Goal: Task Accomplishment & Management: Manage account settings

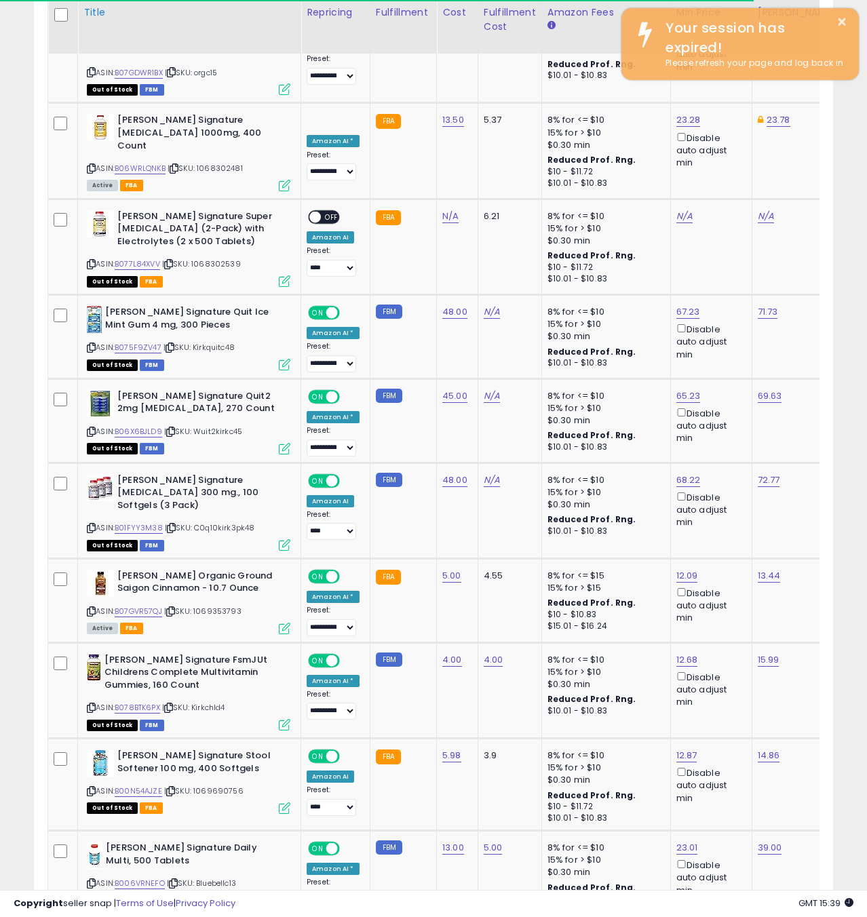
scroll to position [278, 462]
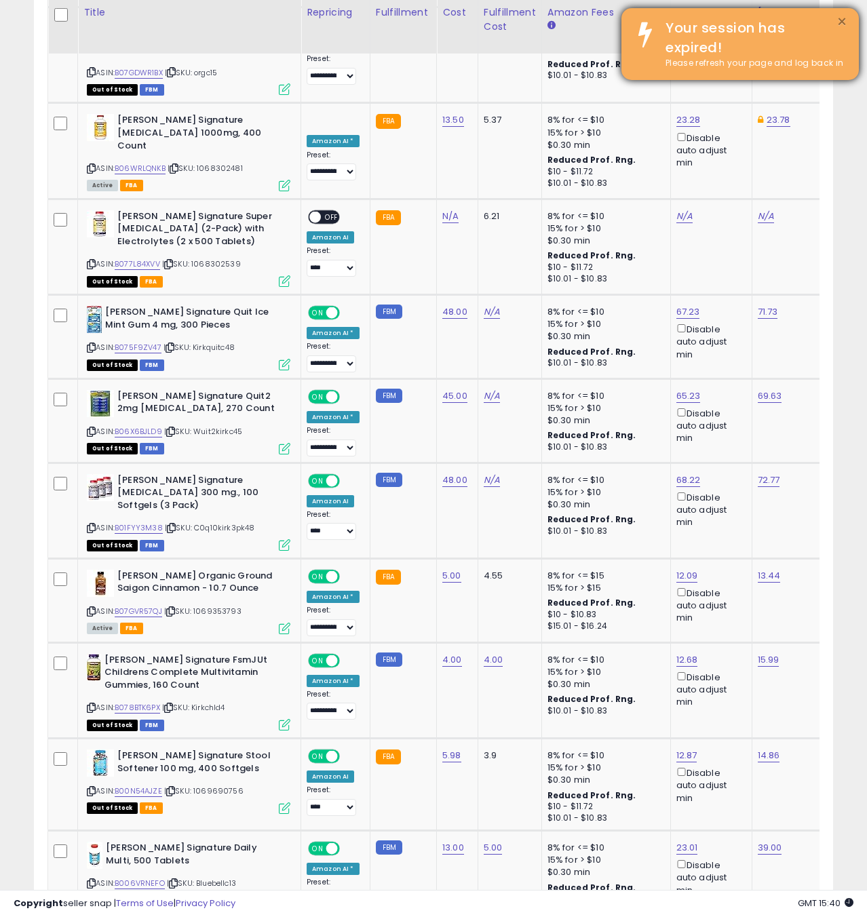
click at [843, 22] on button "×" at bounding box center [842, 22] width 11 height 17
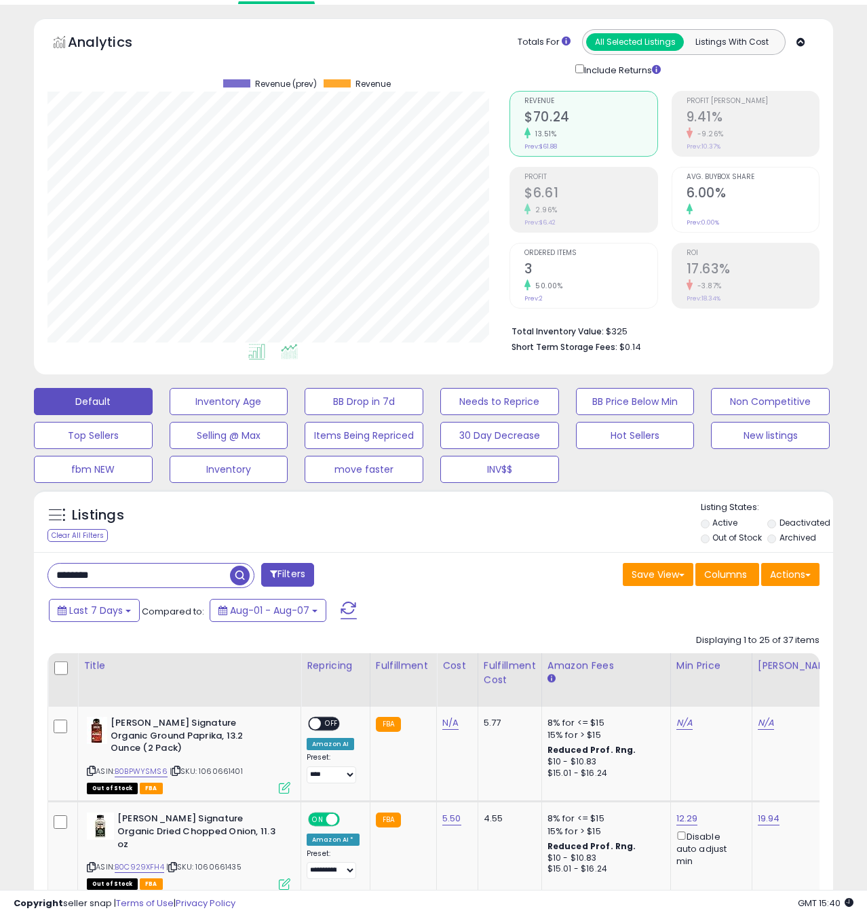
scroll to position [0, 0]
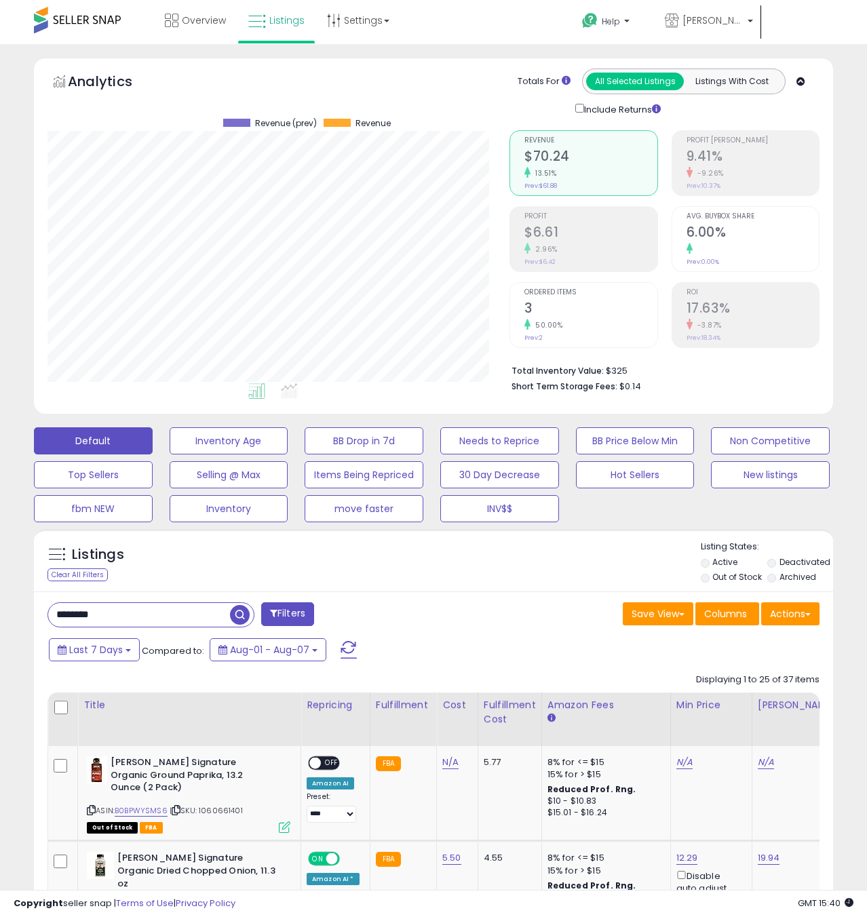
click at [96, 25] on span at bounding box center [77, 20] width 87 height 26
click at [102, 22] on span at bounding box center [77, 20] width 87 height 26
click at [196, 23] on span "Overview" at bounding box center [204, 21] width 44 height 14
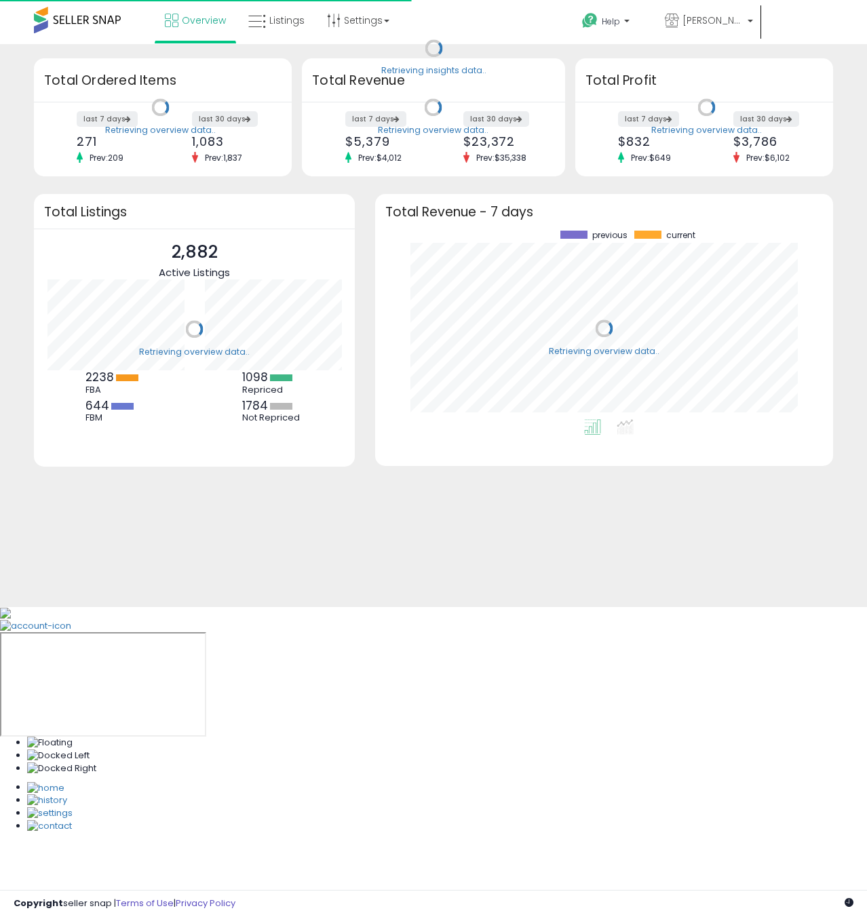
scroll to position [189, 431]
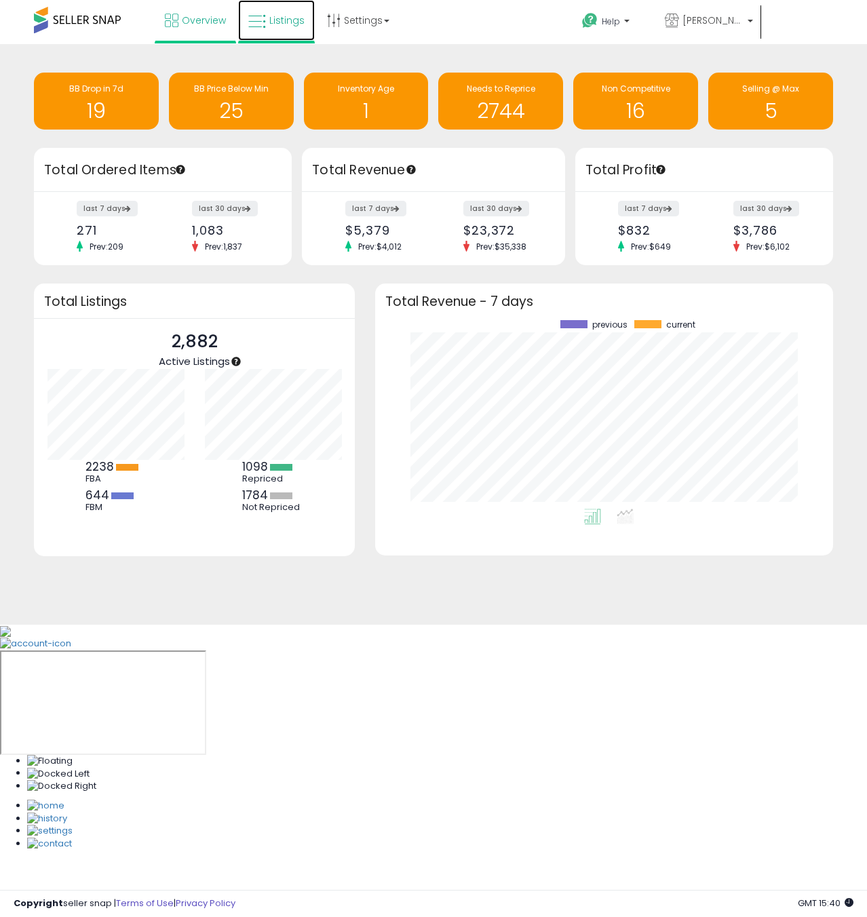
click at [286, 24] on span "Listings" at bounding box center [286, 21] width 35 height 14
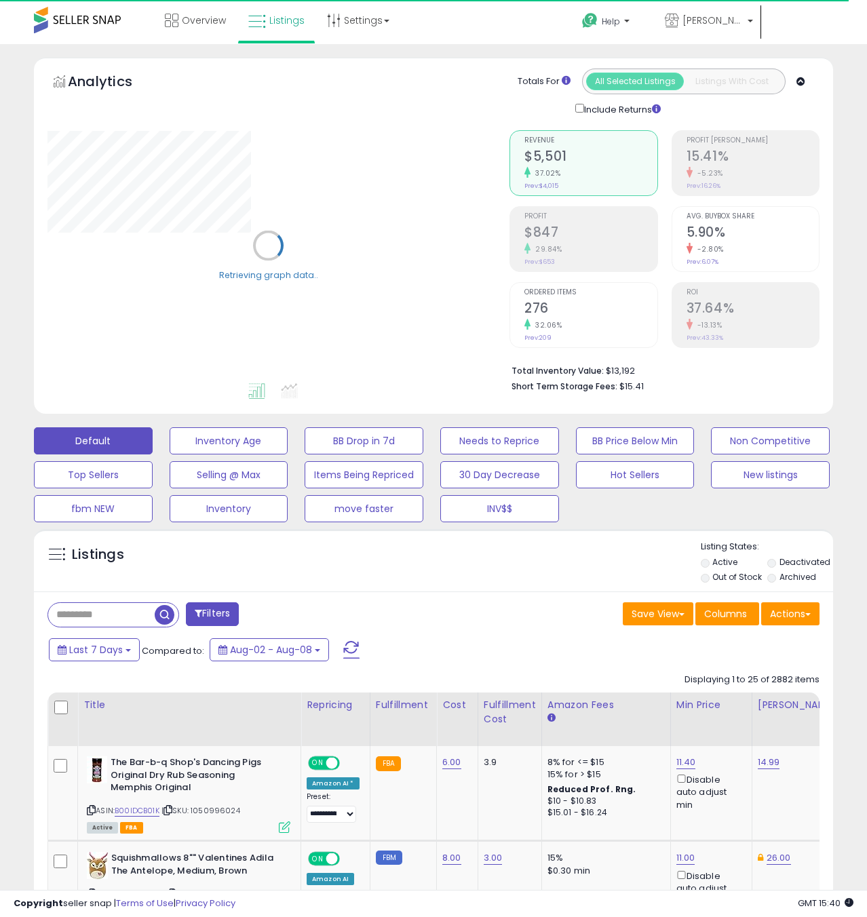
click at [73, 614] on input "text" at bounding box center [101, 615] width 107 height 24
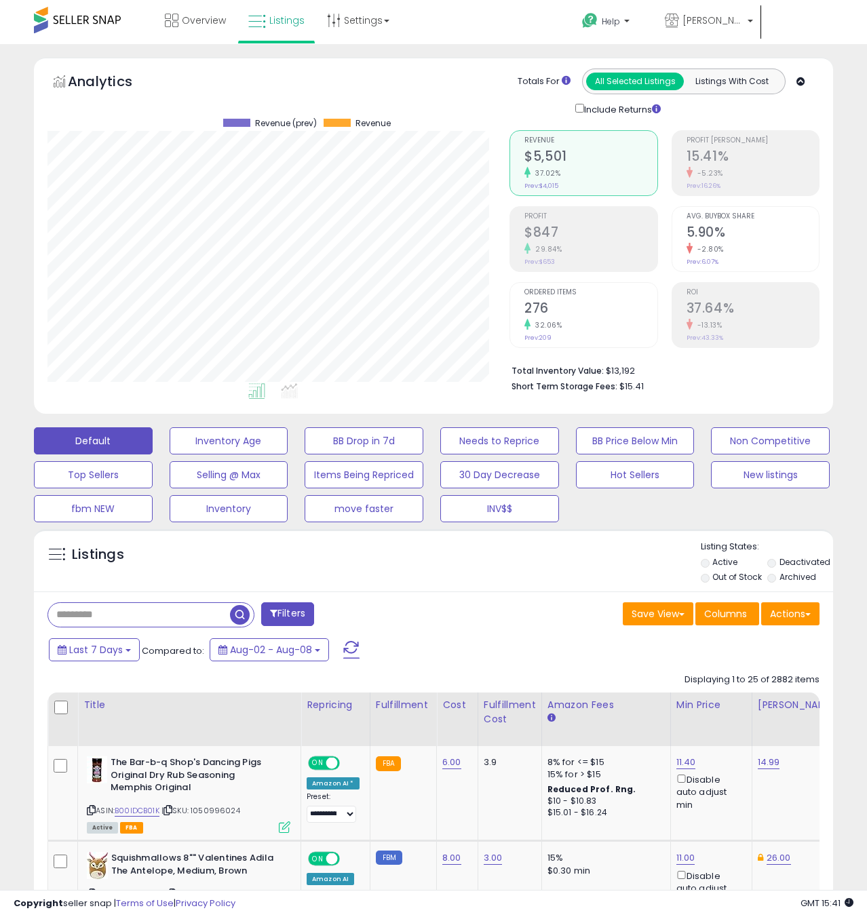
scroll to position [278, 462]
paste input "**********"
type input "**********"
click at [244, 615] on span "button" at bounding box center [240, 615] width 20 height 20
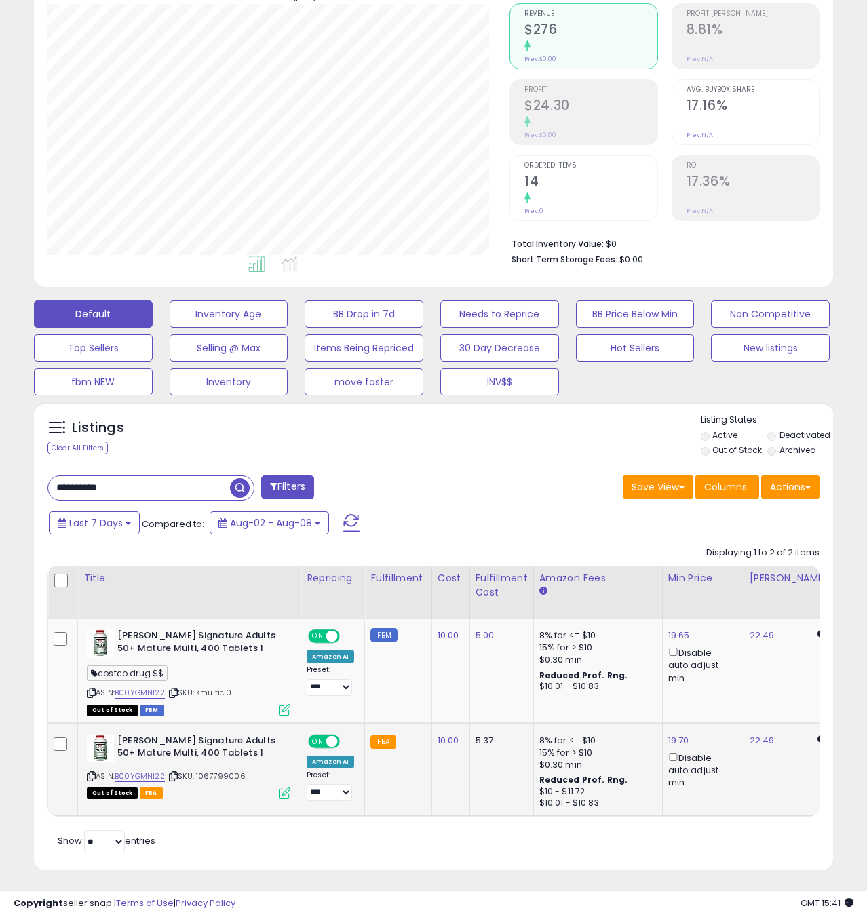
scroll to position [131, 0]
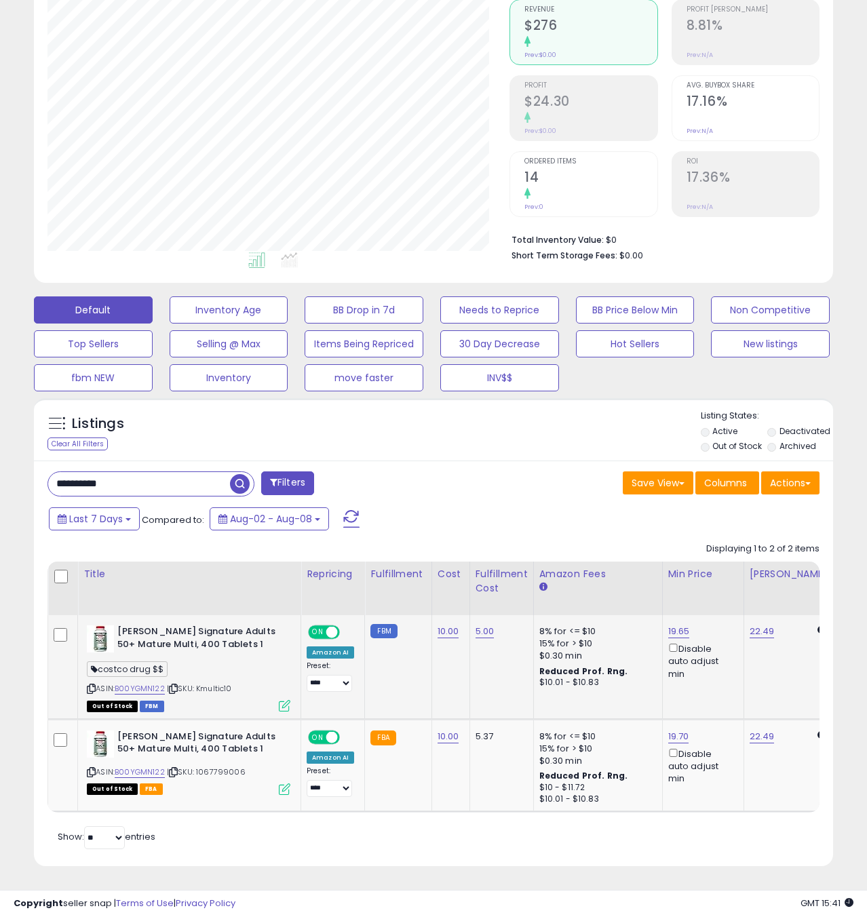
click at [288, 704] on icon at bounding box center [285, 706] width 12 height 12
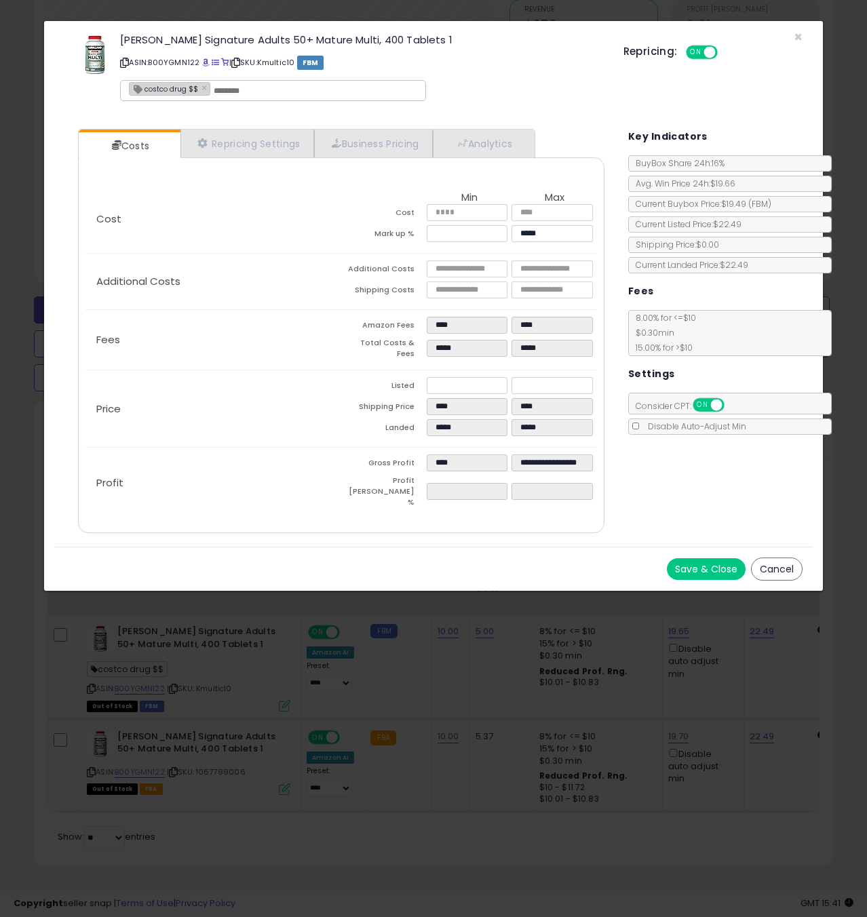
click at [712, 558] on button "Save & Close" at bounding box center [706, 569] width 79 height 22
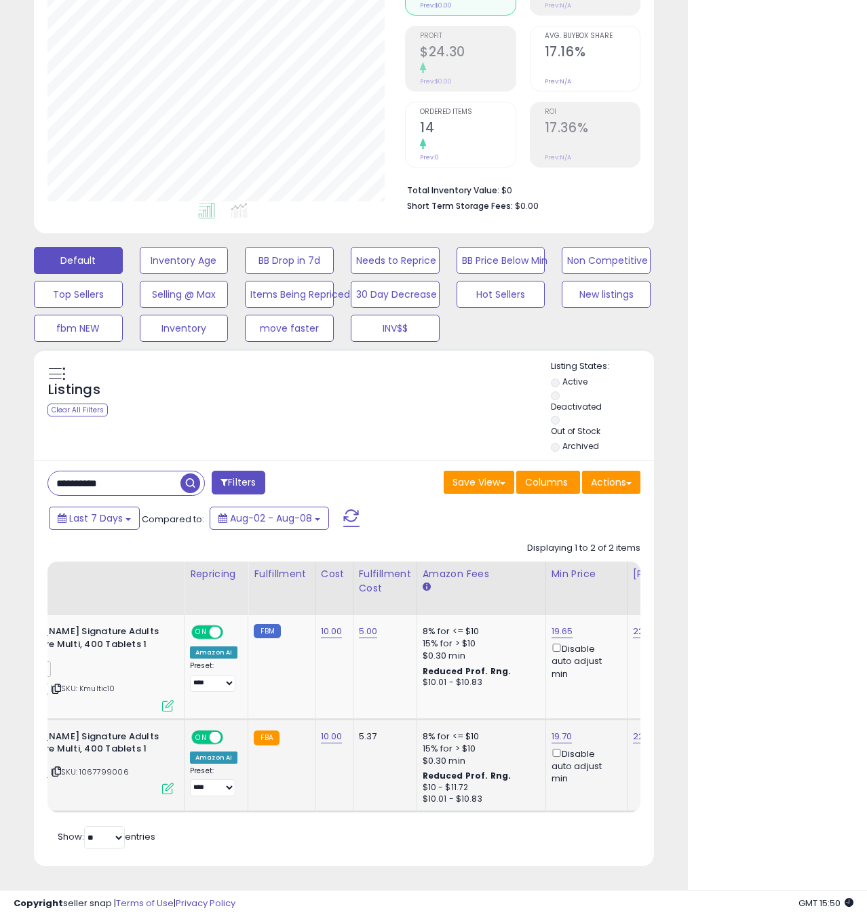
scroll to position [0, 0]
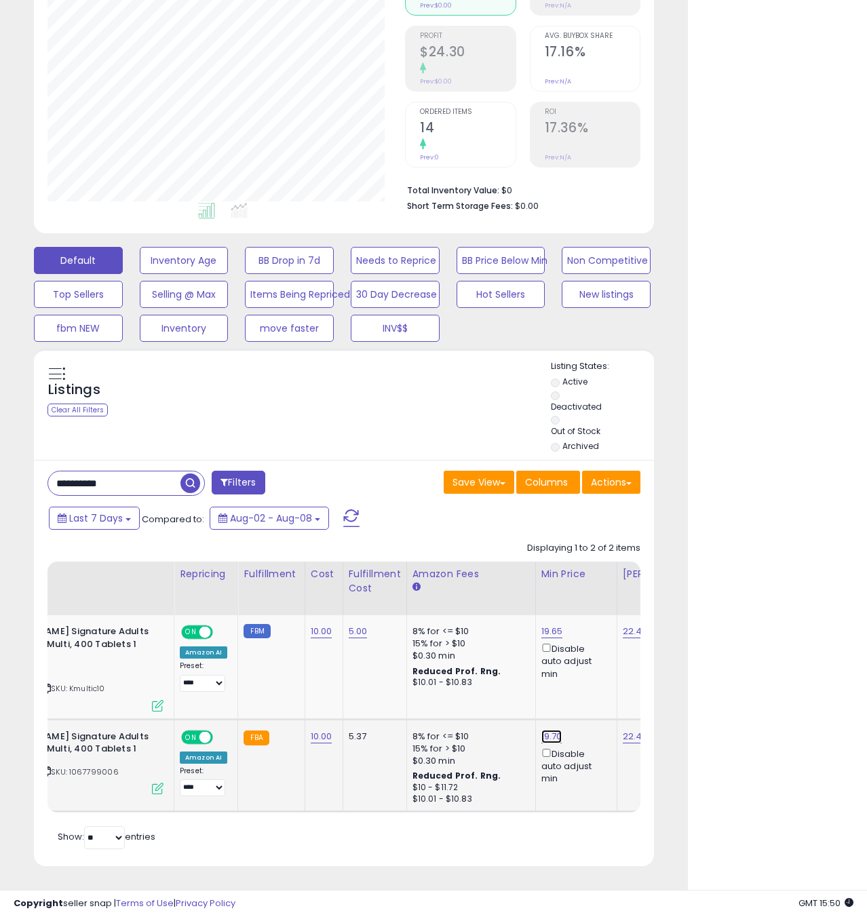
click at [551, 638] on link "19.70" at bounding box center [552, 632] width 22 height 14
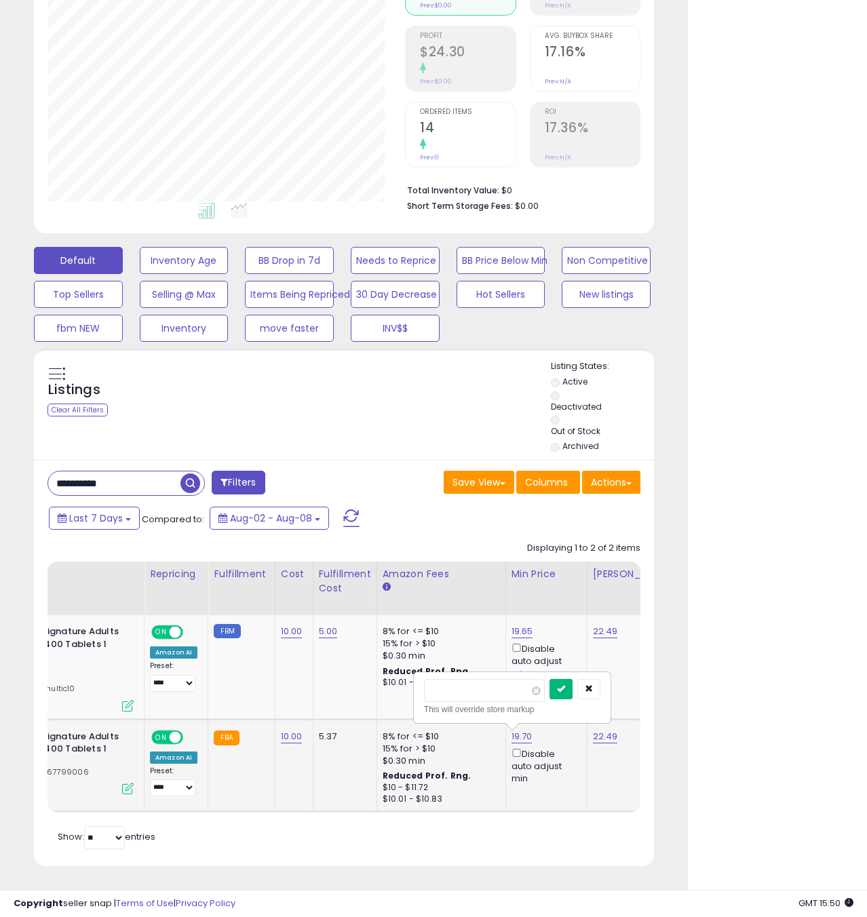
type input "*****"
click at [565, 690] on icon "submit" at bounding box center [561, 689] width 8 height 8
click at [525, 630] on link "19.65" at bounding box center [523, 632] width 22 height 14
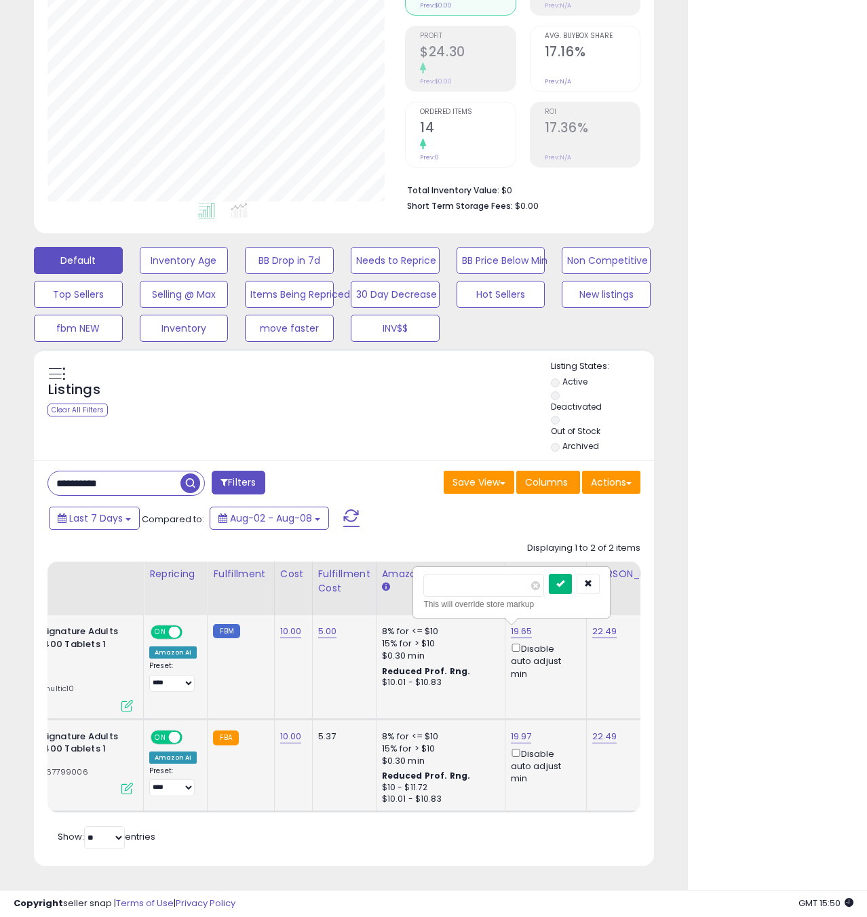
type input "*****"
click at [572, 582] on button "submit" at bounding box center [560, 584] width 23 height 20
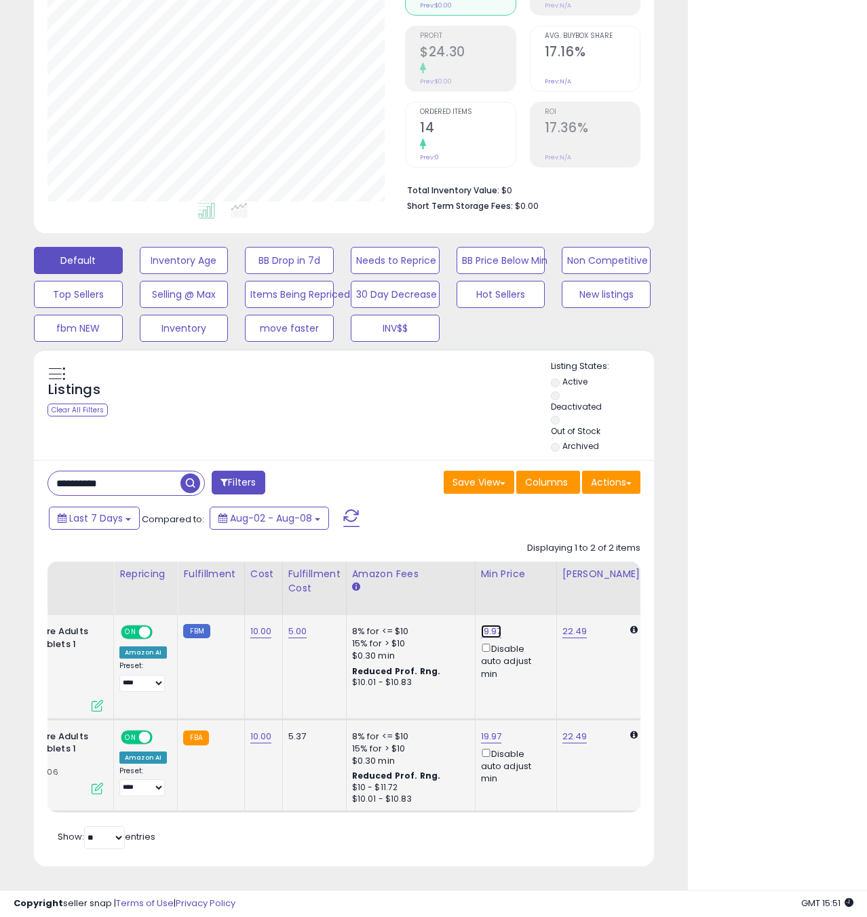
click at [494, 634] on link "19.97" at bounding box center [491, 632] width 21 height 14
type input "*****"
click at [535, 585] on icon "submit" at bounding box center [531, 583] width 8 height 8
click at [492, 638] on link "19.97" at bounding box center [491, 632] width 21 height 14
type input "*****"
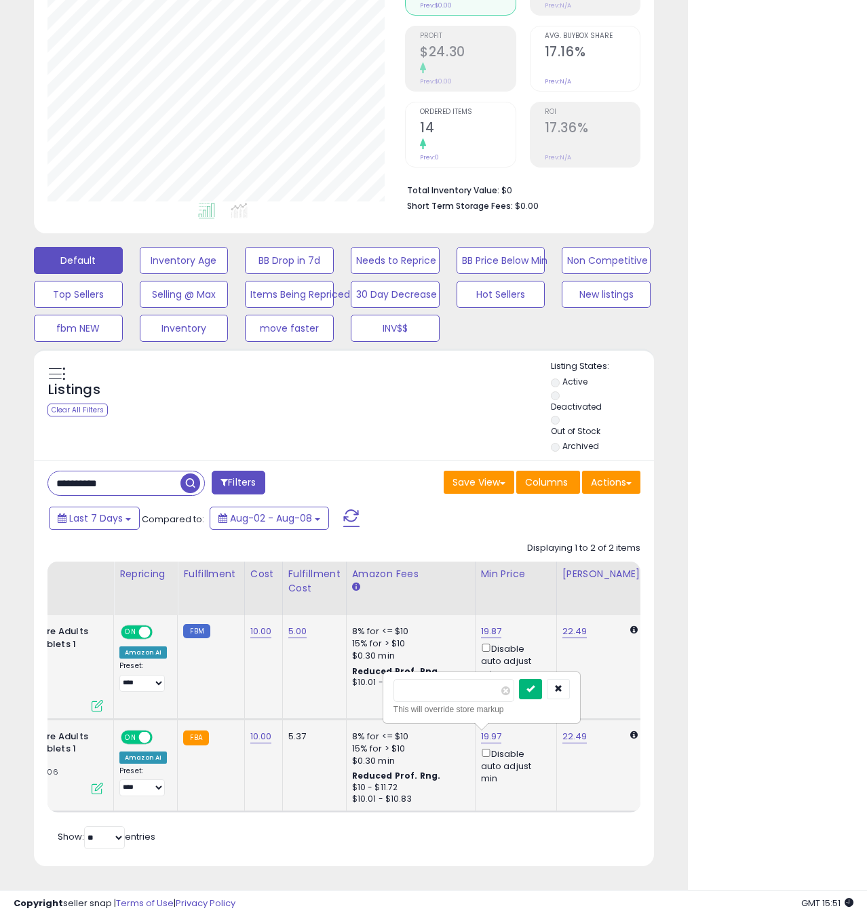
click at [535, 690] on icon "submit" at bounding box center [531, 689] width 8 height 8
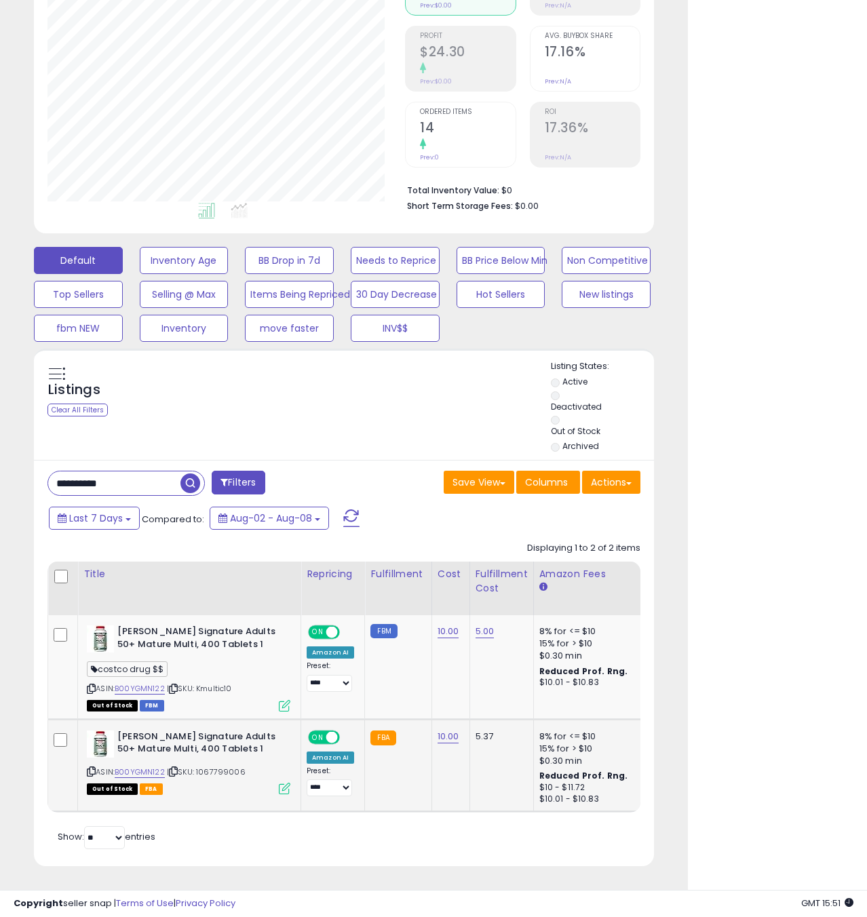
scroll to position [0, 0]
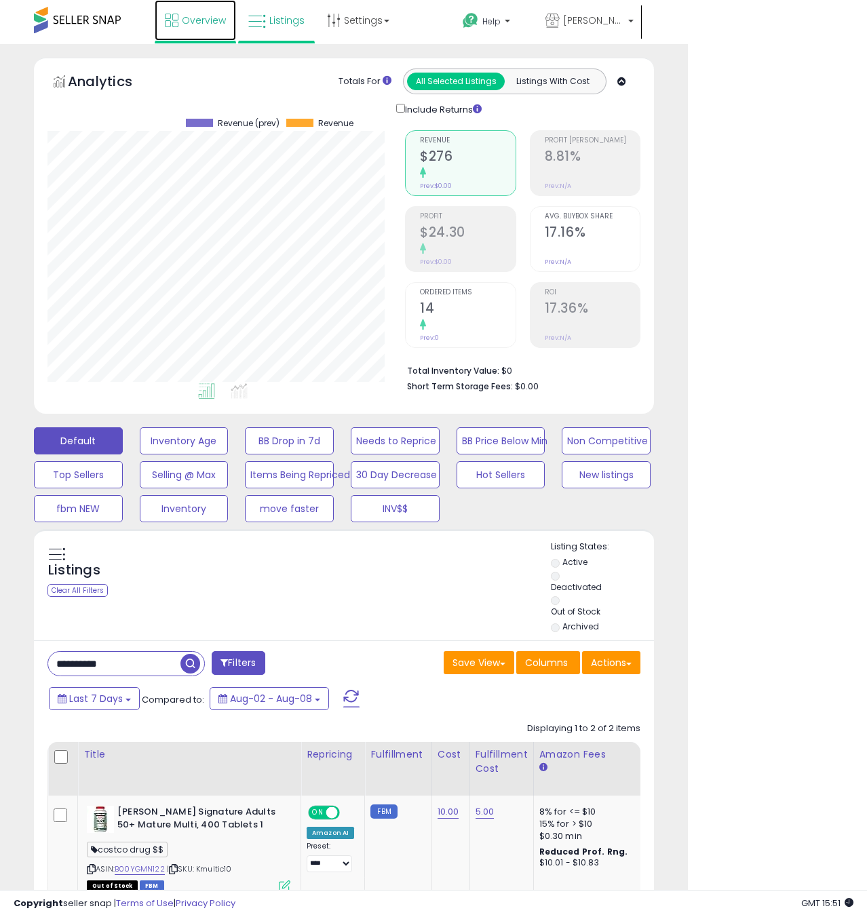
click at [208, 26] on span "Overview" at bounding box center [204, 21] width 44 height 14
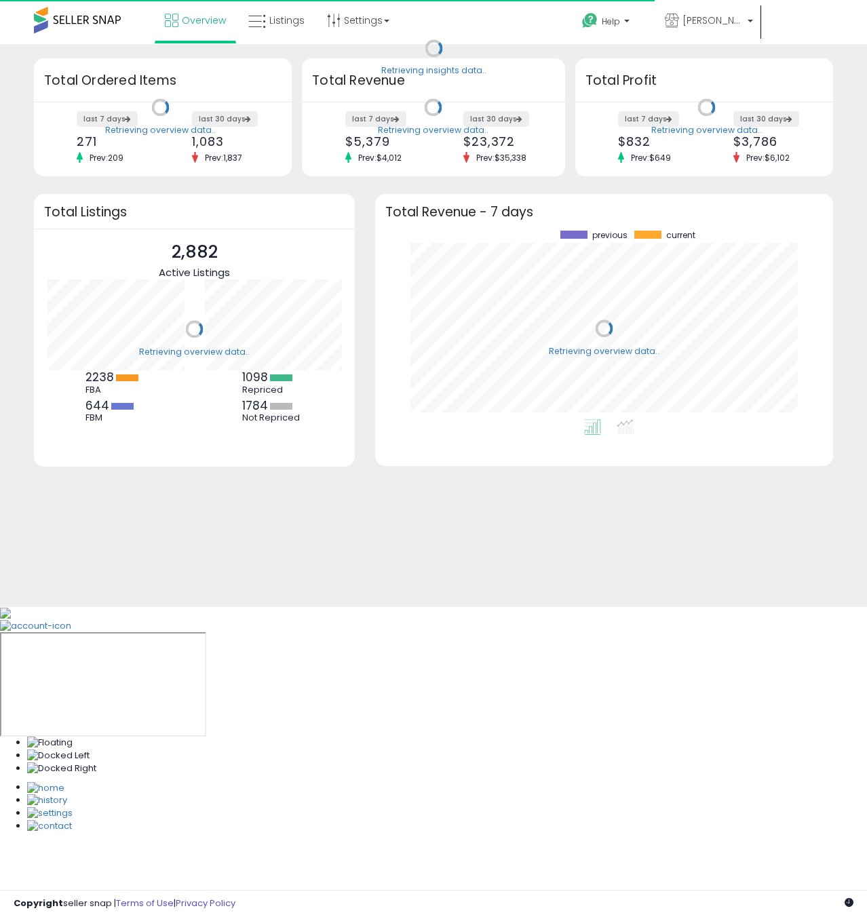
scroll to position [189, 431]
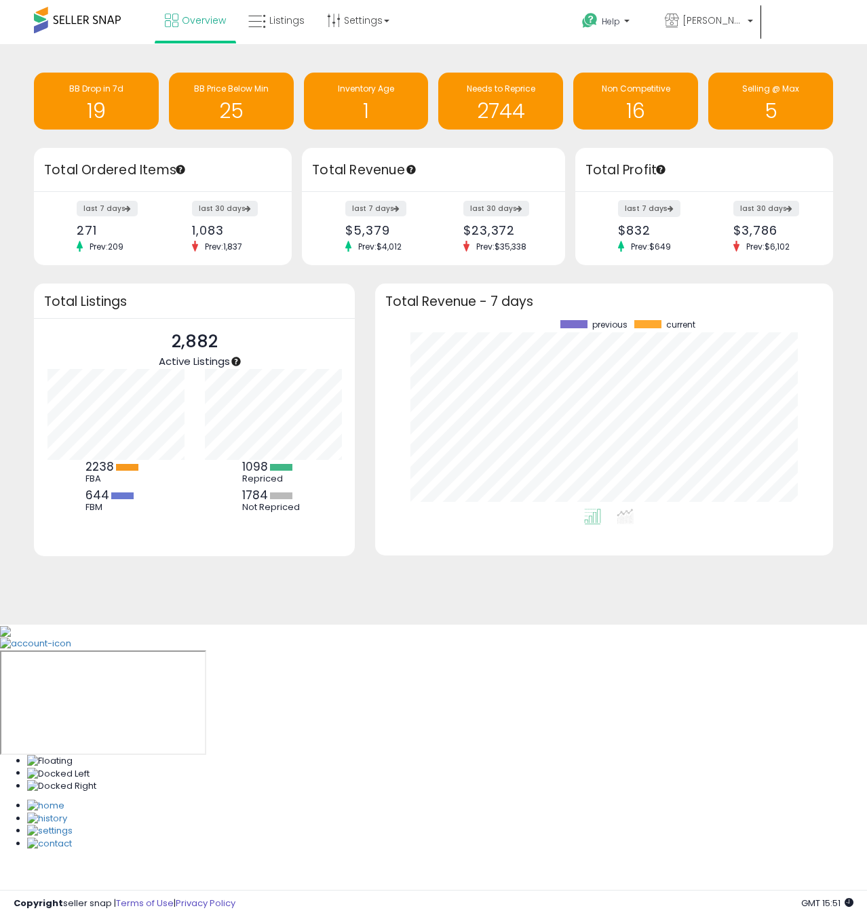
click at [649, 209] on label "last 7 days" at bounding box center [649, 208] width 62 height 17
